Goal: Find specific page/section: Find specific page/section

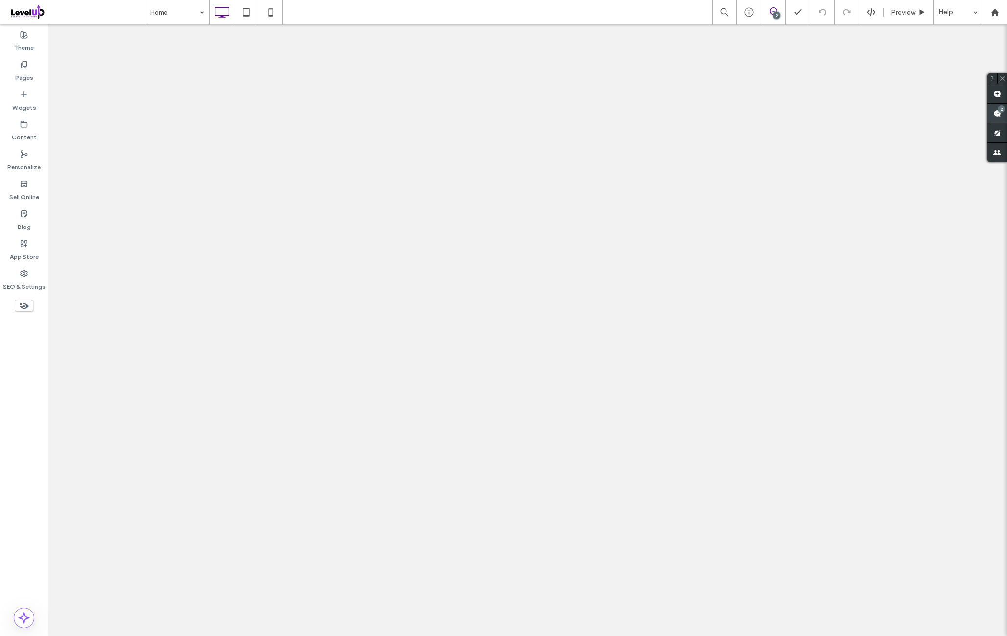
click at [1000, 114] on use at bounding box center [997, 114] width 8 height 8
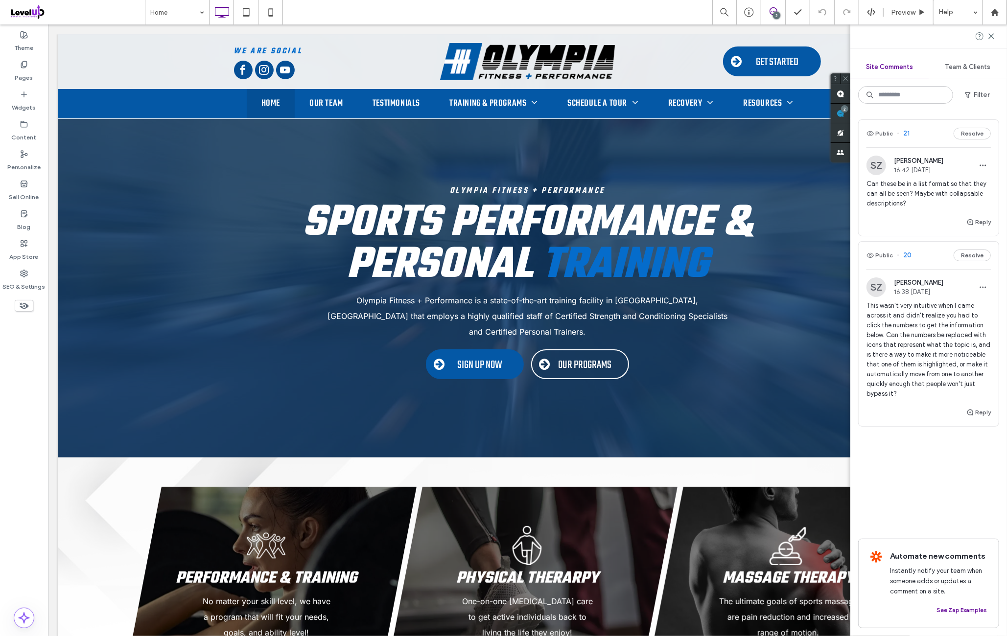
click at [959, 295] on div "SZ Steve Zarriello 16:38 Oct 13 2025" at bounding box center [929, 288] width 124 height 20
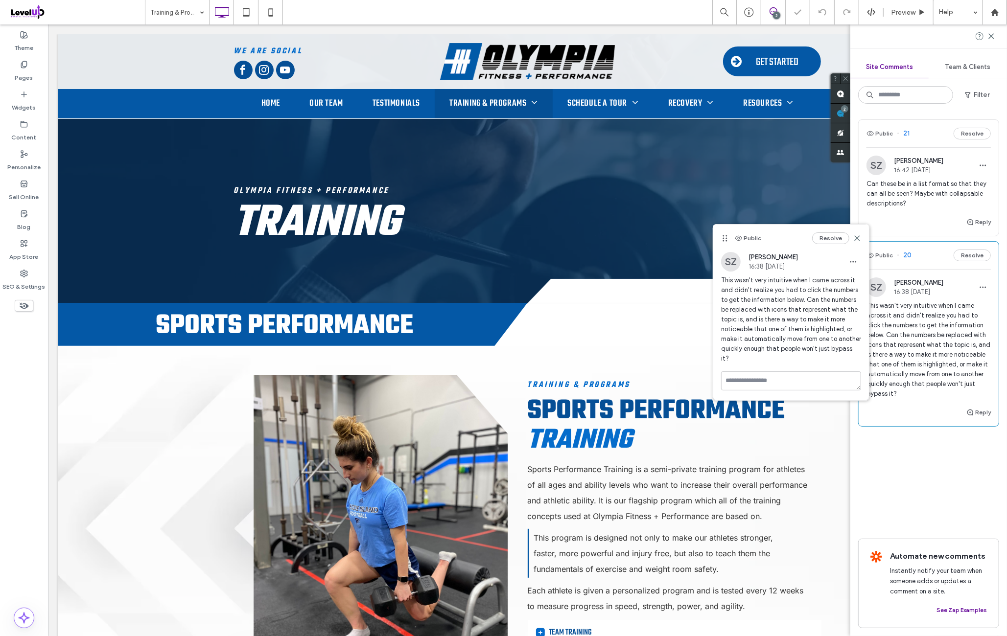
scroll to position [2719, 0]
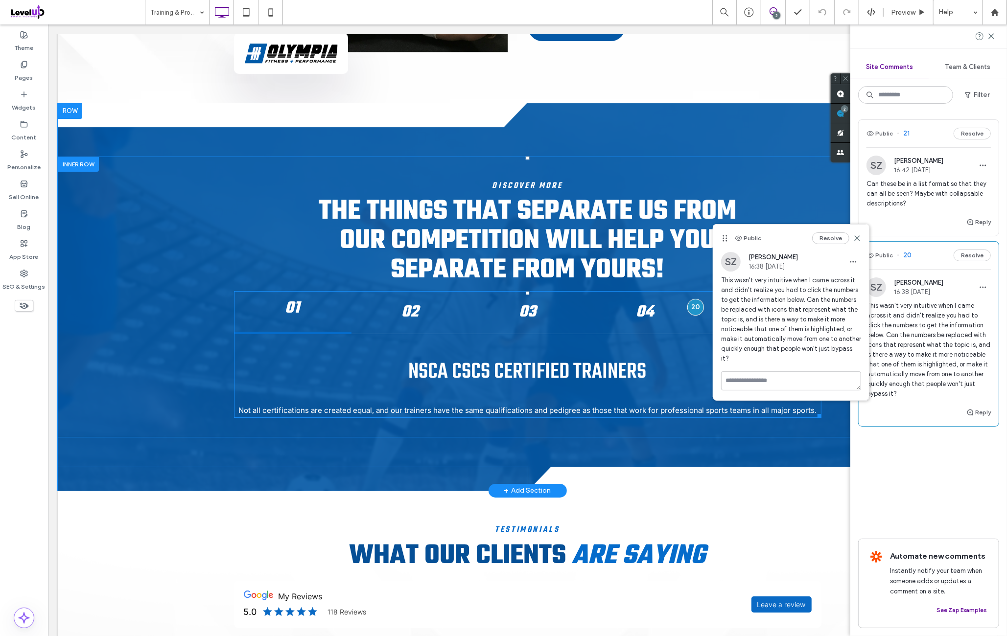
click at [368, 306] on span at bounding box center [527, 354] width 587 height 127
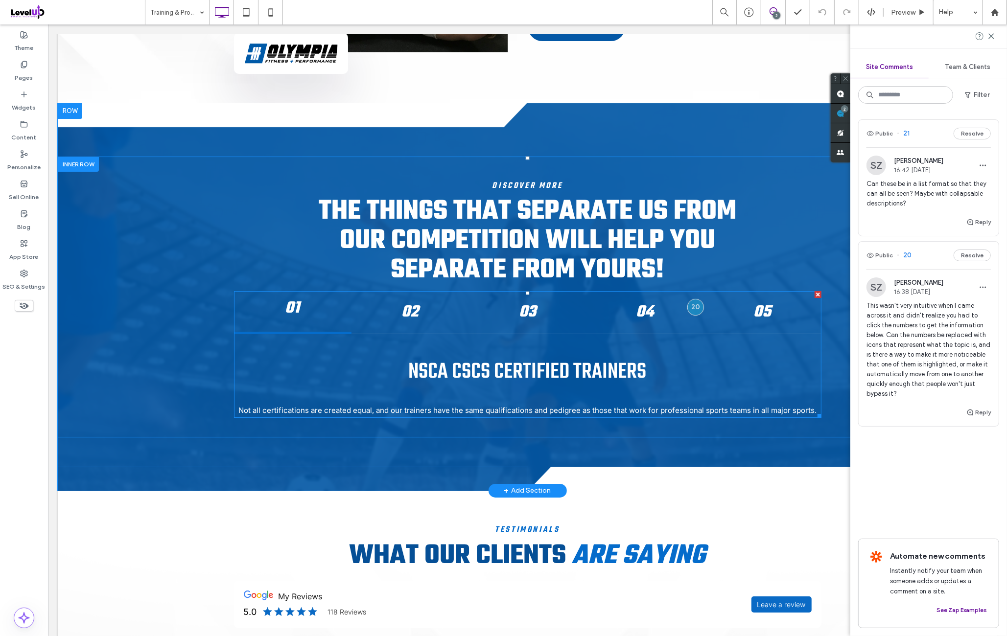
drag, startPoint x: 396, startPoint y: 320, endPoint x: 401, endPoint y: 316, distance: 6.0
click at [397, 319] on span at bounding box center [527, 354] width 587 height 127
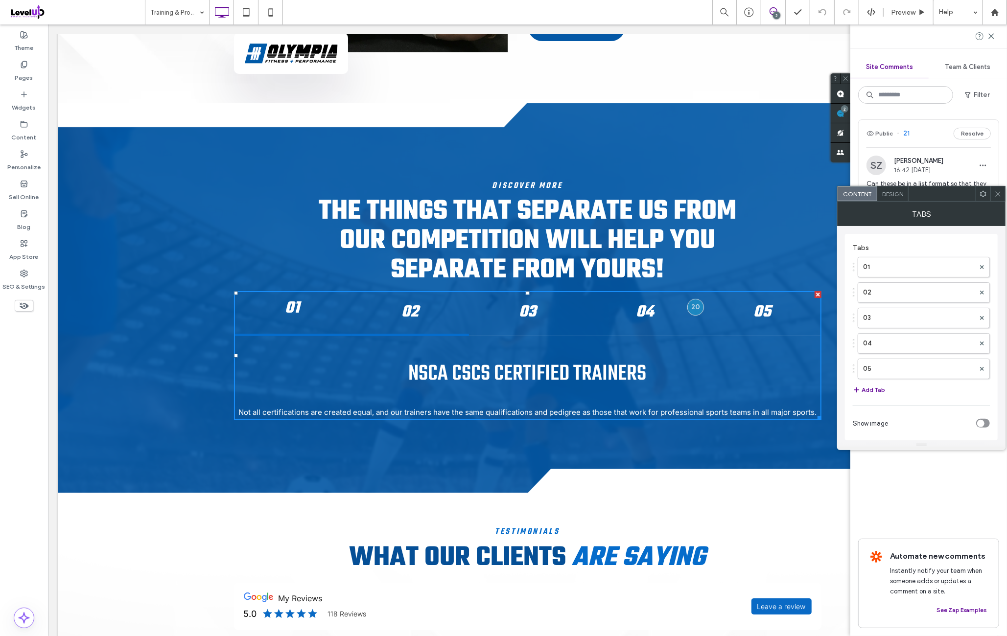
click at [402, 315] on h4 "02" at bounding box center [410, 312] width 100 height 25
click at [472, 309] on div "03" at bounding box center [527, 313] width 117 height 45
drag, startPoint x: 760, startPoint y: 323, endPoint x: 750, endPoint y: 323, distance: 10.3
click at [761, 324] on h4 "05" at bounding box center [762, 312] width 100 height 25
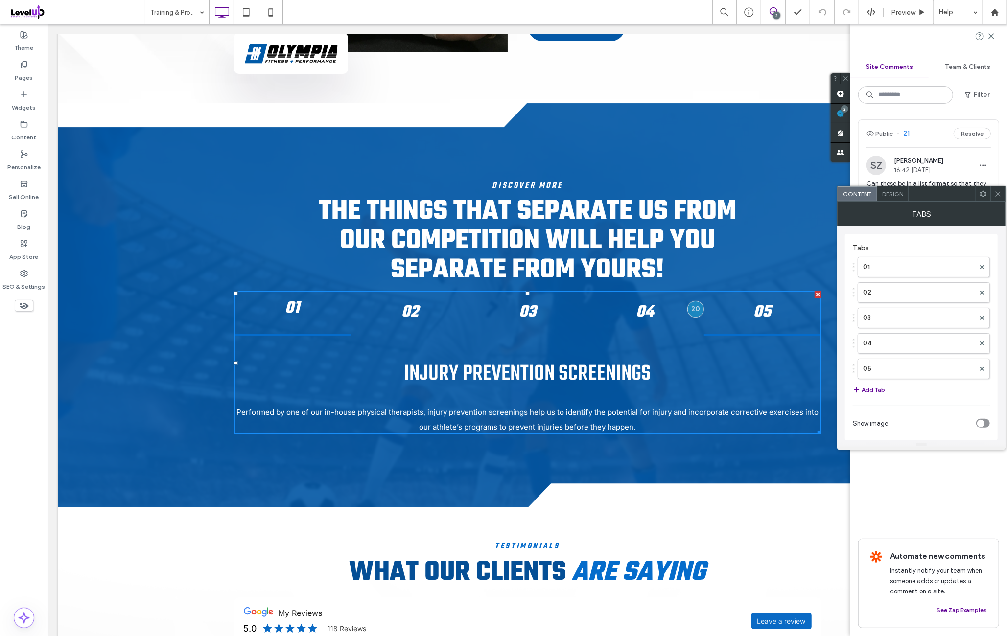
click at [250, 312] on h3 "01" at bounding box center [292, 309] width 100 height 18
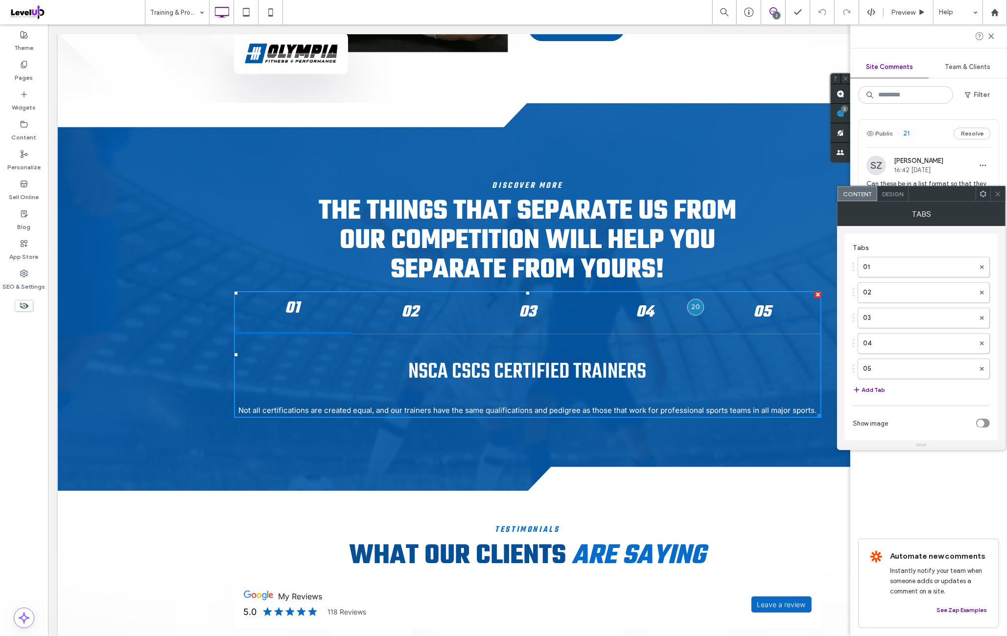
click at [997, 195] on use at bounding box center [998, 193] width 5 height 5
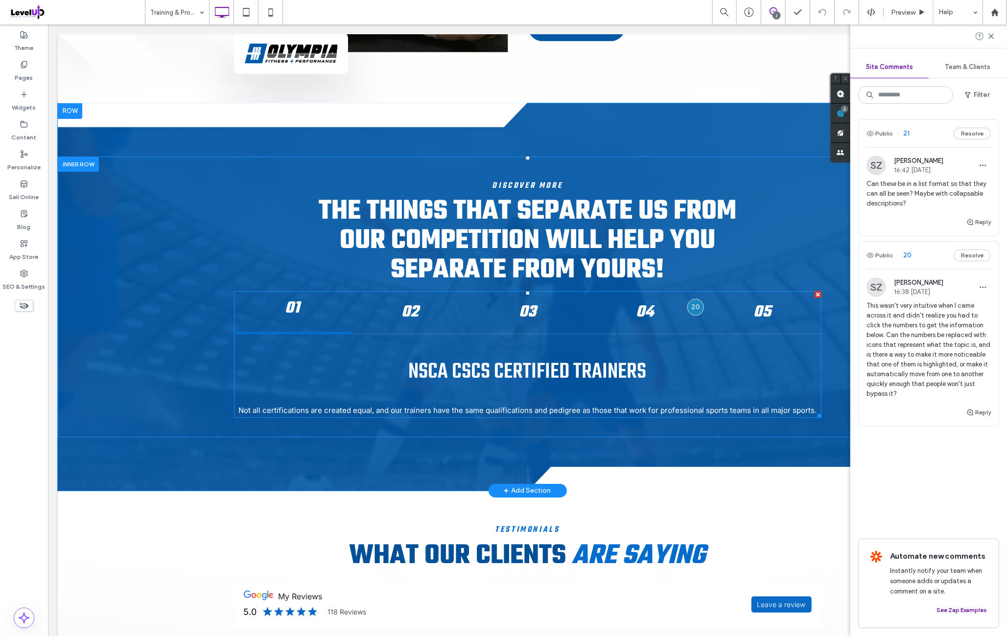
click at [399, 330] on span at bounding box center [527, 354] width 587 height 127
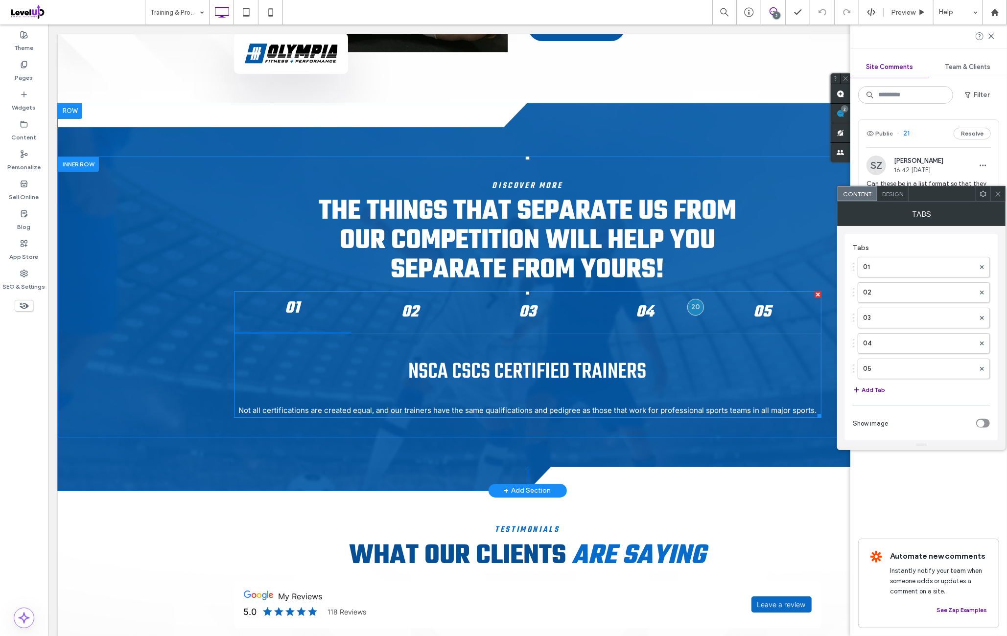
click at [418, 318] on h4 "02" at bounding box center [410, 312] width 100 height 25
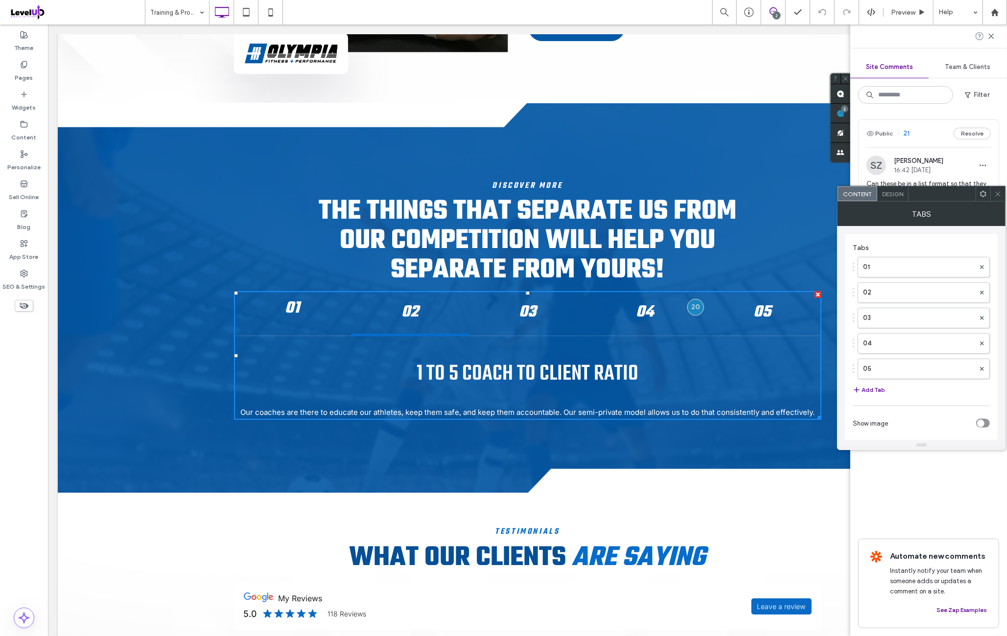
click at [477, 317] on h4 "03" at bounding box center [527, 312] width 100 height 25
click at [623, 313] on h4 "04" at bounding box center [645, 312] width 100 height 25
click at [746, 316] on h4 "05" at bounding box center [762, 312] width 100 height 25
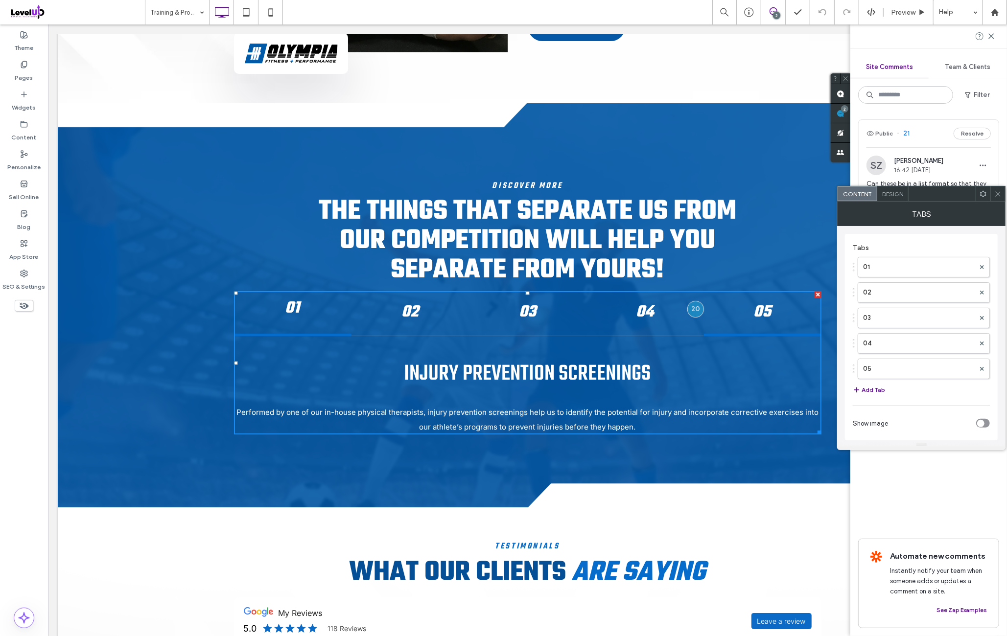
click at [309, 322] on div "01" at bounding box center [292, 313] width 117 height 45
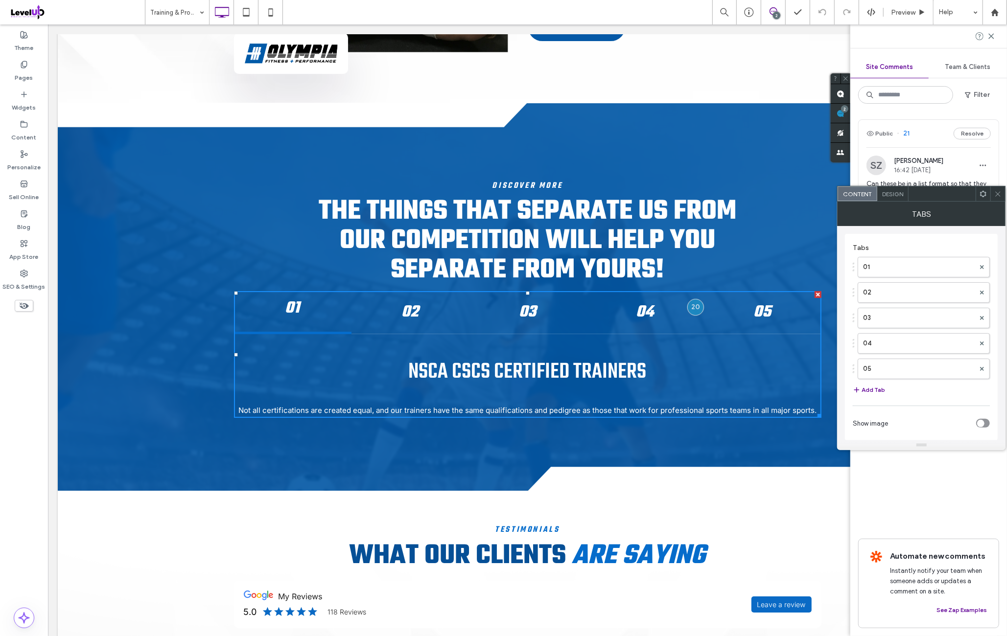
click at [998, 192] on icon at bounding box center [997, 193] width 7 height 7
